Goal: Task Accomplishment & Management: Manage account settings

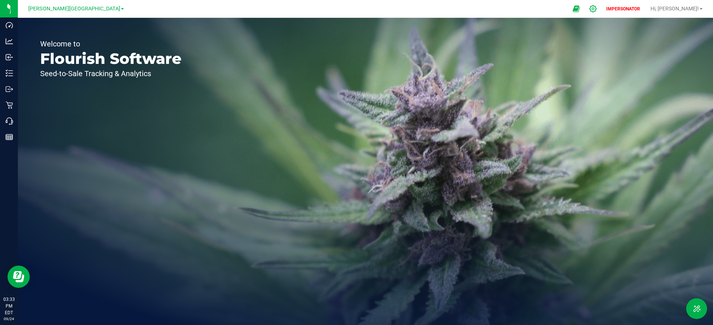
click at [597, 8] on icon at bounding box center [593, 9] width 8 height 8
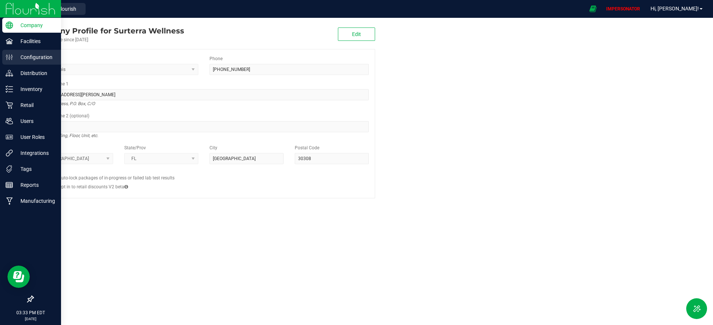
click at [38, 57] on p "Configuration" at bounding box center [35, 57] width 45 height 9
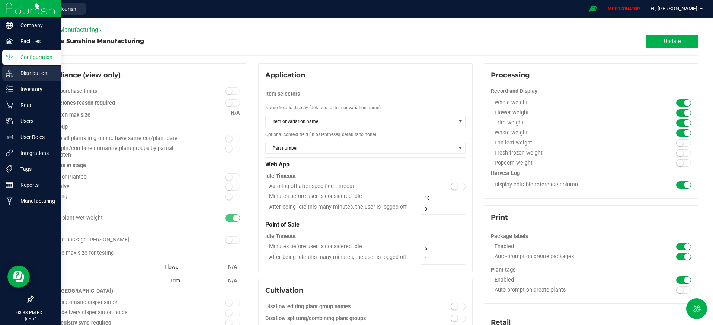
click at [37, 71] on p "Distribution" at bounding box center [35, 73] width 45 height 9
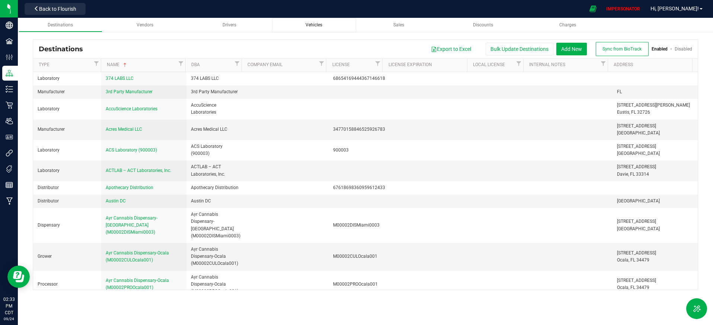
click at [308, 23] on span "Vehicles" at bounding box center [313, 24] width 17 height 5
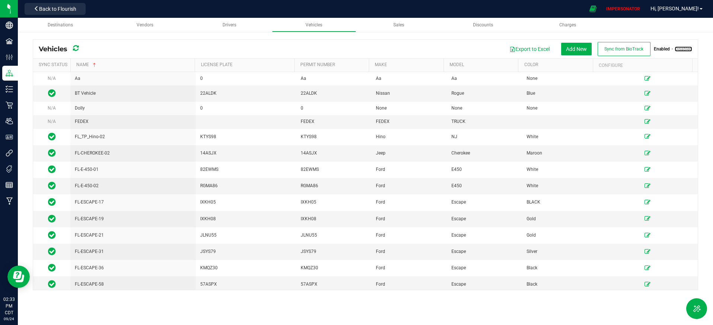
click at [683, 49] on link "Disabled" at bounding box center [682, 48] width 17 height 5
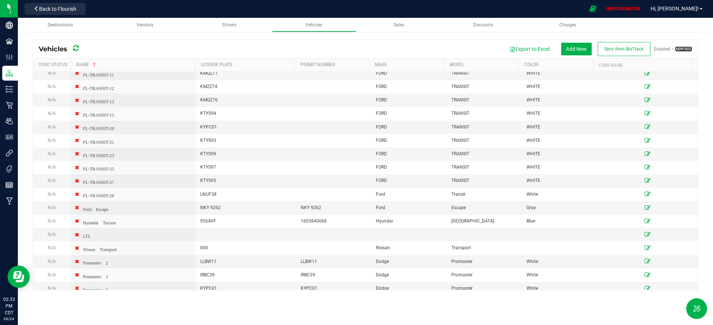
scroll to position [1128, 0]
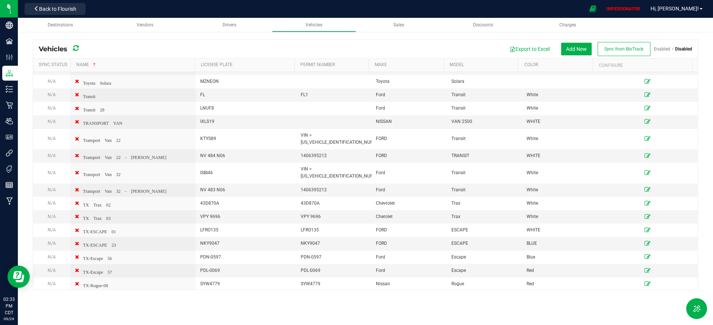
click at [662, 48] on link "Enabled" at bounding box center [661, 48] width 16 height 5
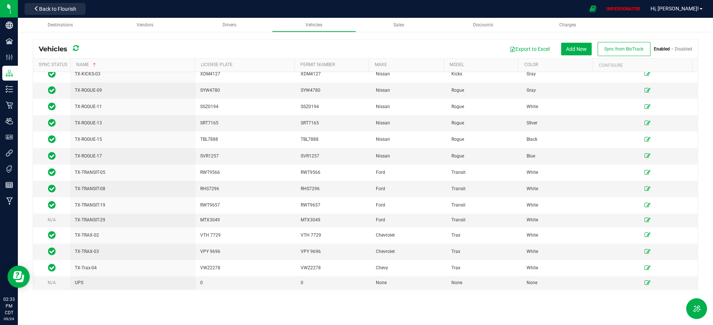
scroll to position [818, 0]
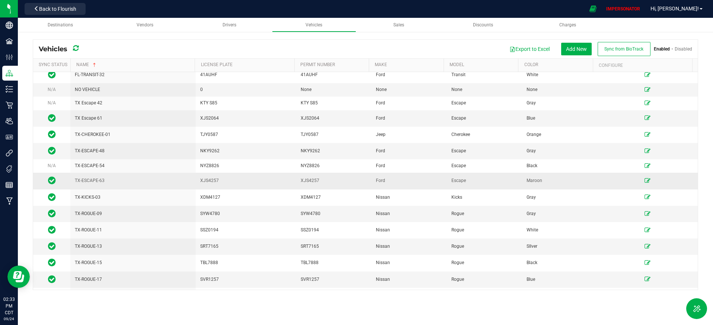
click at [52, 179] on icon at bounding box center [52, 180] width 8 height 9
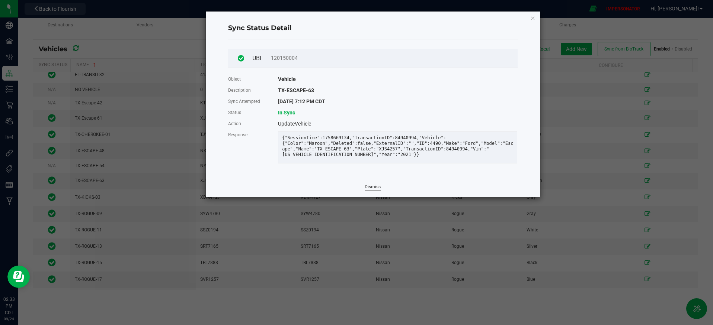
click at [370, 190] on link "Dismiss" at bounding box center [372, 187] width 16 height 6
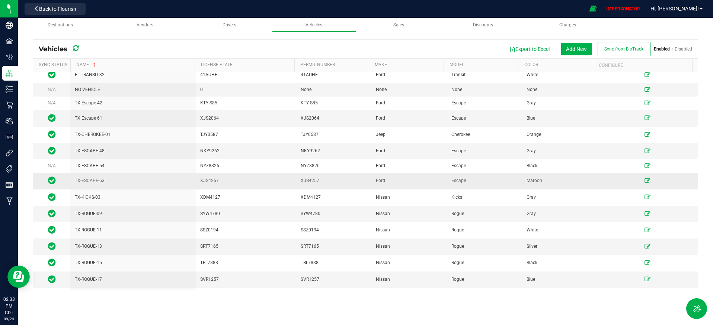
click at [135, 181] on div "TX-ESCAPE-63" at bounding box center [133, 180] width 116 height 7
